Goal: Transaction & Acquisition: Purchase product/service

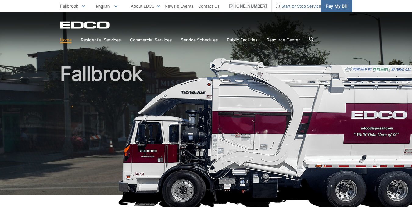
click at [328, 7] on span "Pay My Bill" at bounding box center [337, 6] width 22 height 7
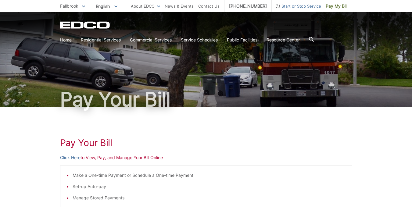
click at [91, 158] on p "Click Here to View, Pay, and Manage Your Bill Online" at bounding box center [206, 157] width 292 height 7
click at [102, 159] on p "Click Here to View, Pay, and Manage Your Bill Online" at bounding box center [206, 157] width 292 height 7
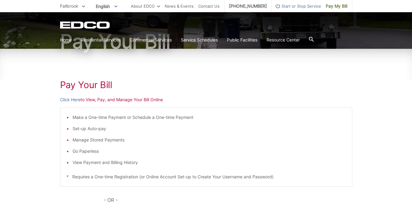
scroll to position [60, 0]
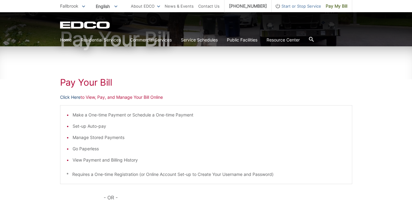
click at [68, 98] on link "Click Here" at bounding box center [70, 97] width 20 height 7
